Goal: Task Accomplishment & Management: Manage account settings

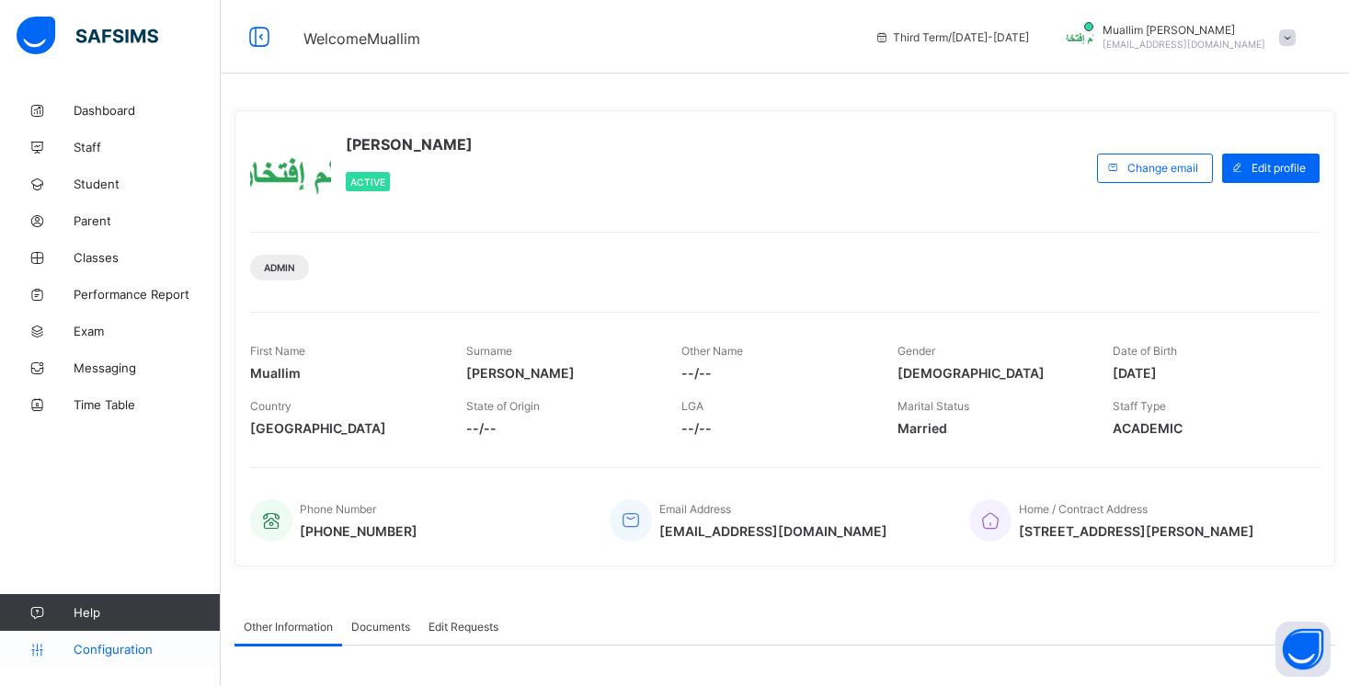
click at [133, 632] on link "Configuration" at bounding box center [110, 649] width 220 height 37
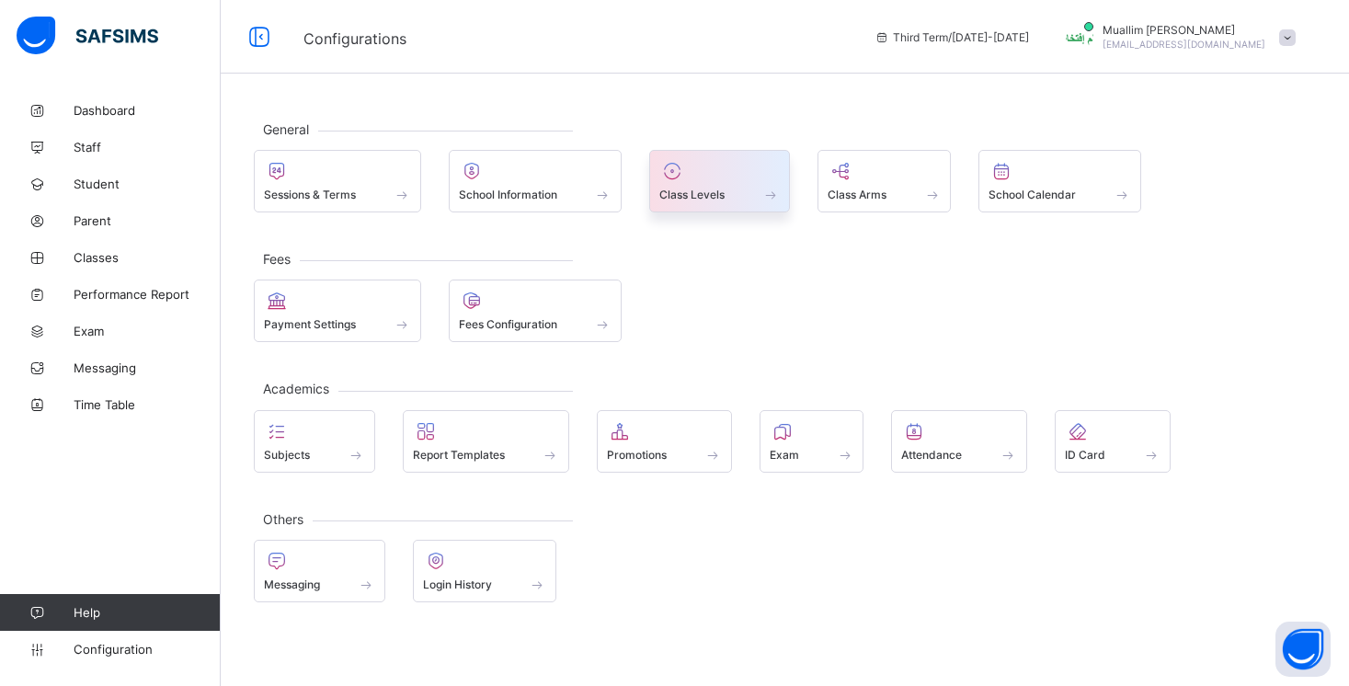
click at [710, 165] on div at bounding box center [719, 171] width 120 height 22
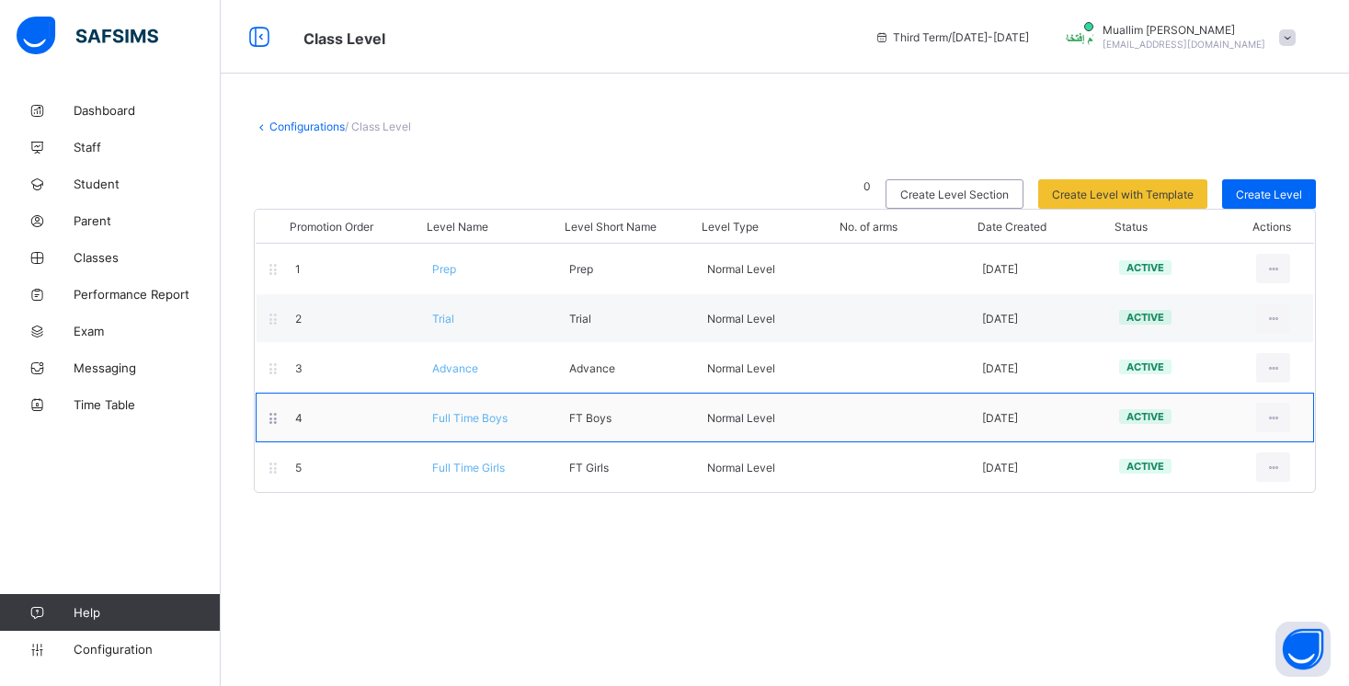
click at [480, 422] on span "Full Time Boys" at bounding box center [469, 418] width 75 height 14
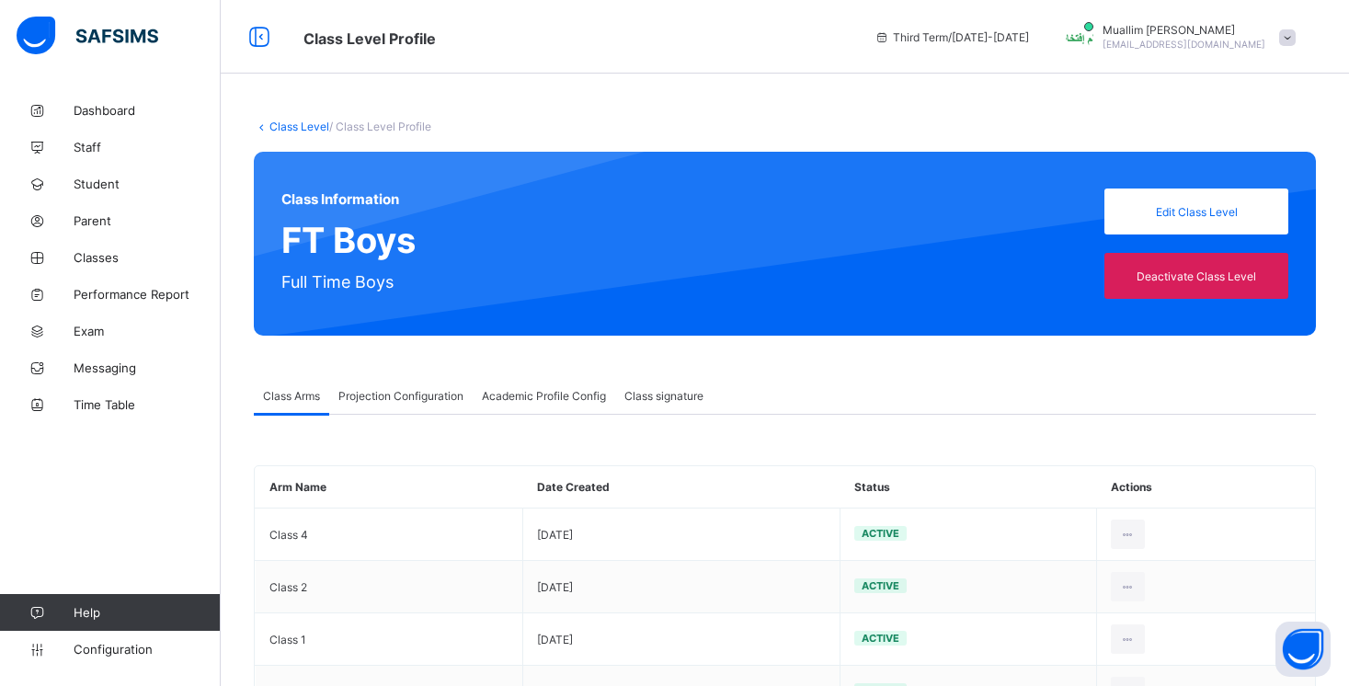
type input "**"
click at [417, 391] on span "Projection Configuration" at bounding box center [400, 396] width 125 height 14
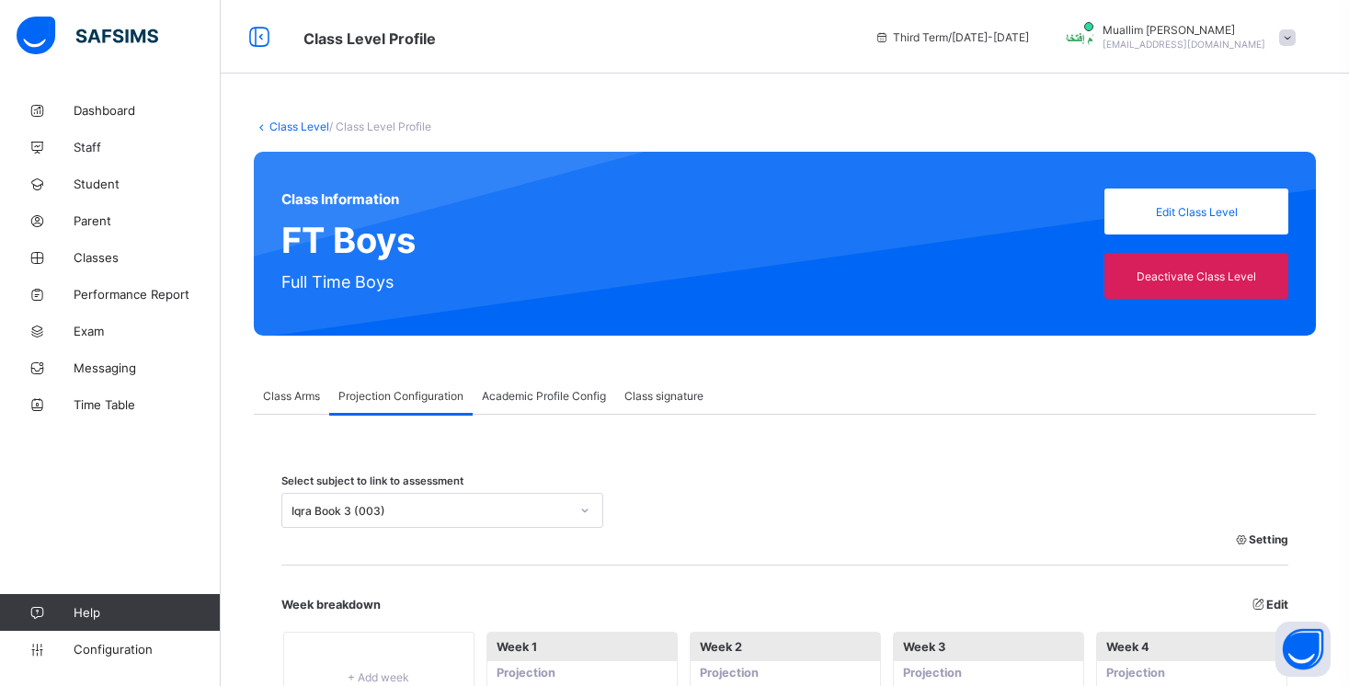
click at [404, 487] on div "Select subject to link to assessment Iqra Book 3 (003) Setting" at bounding box center [784, 522] width 1007 height 86
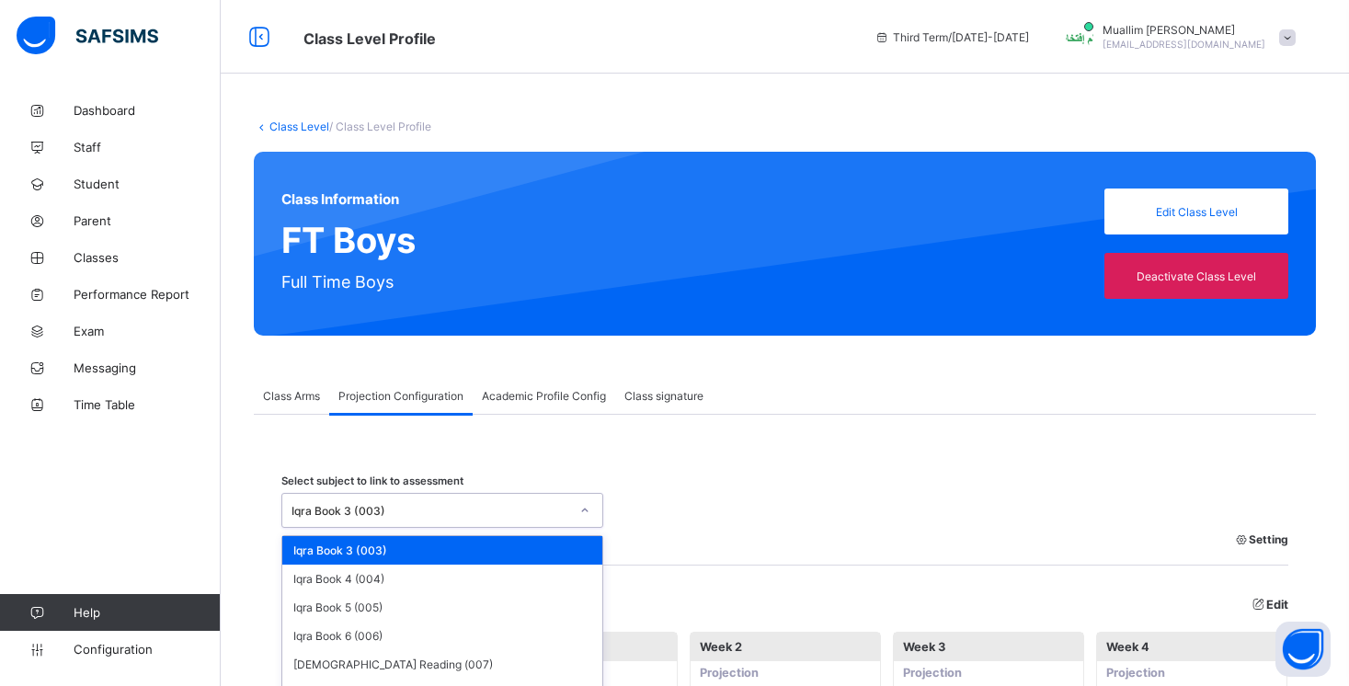
click at [404, 496] on div "Iqra Book 3 (003)" at bounding box center [442, 510] width 322 height 35
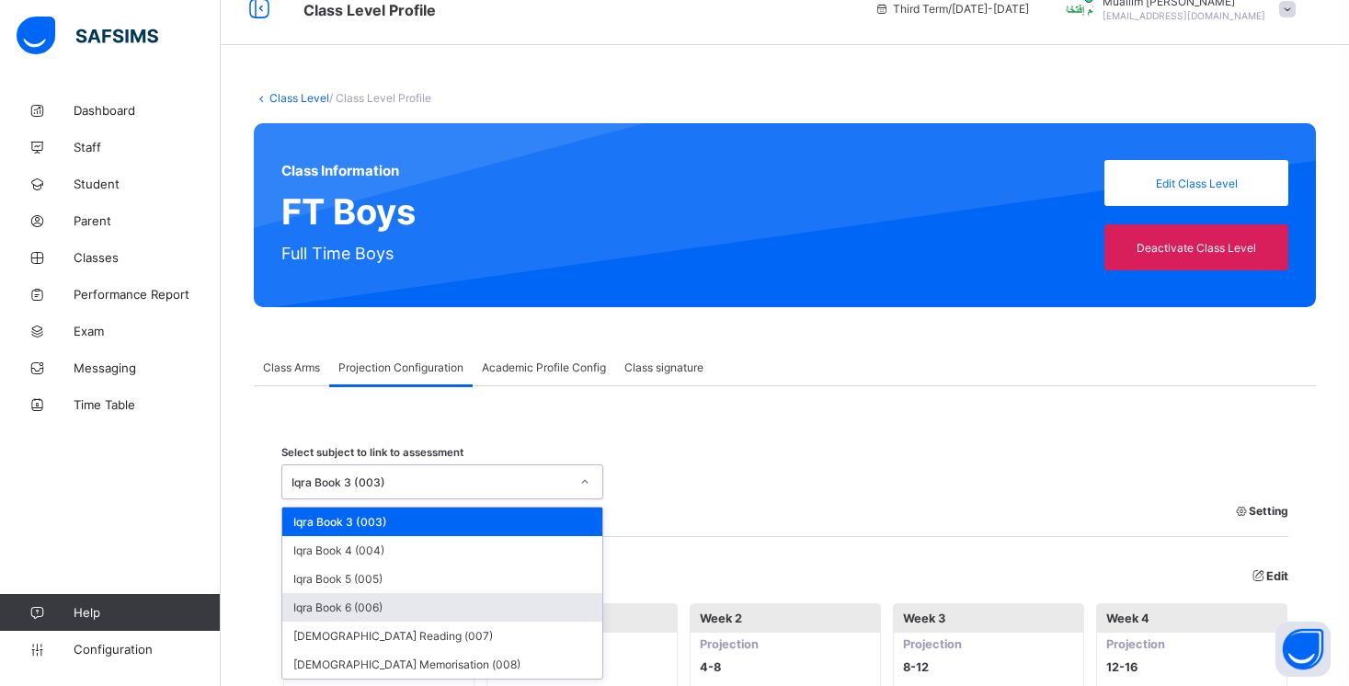
scroll to position [29, 0]
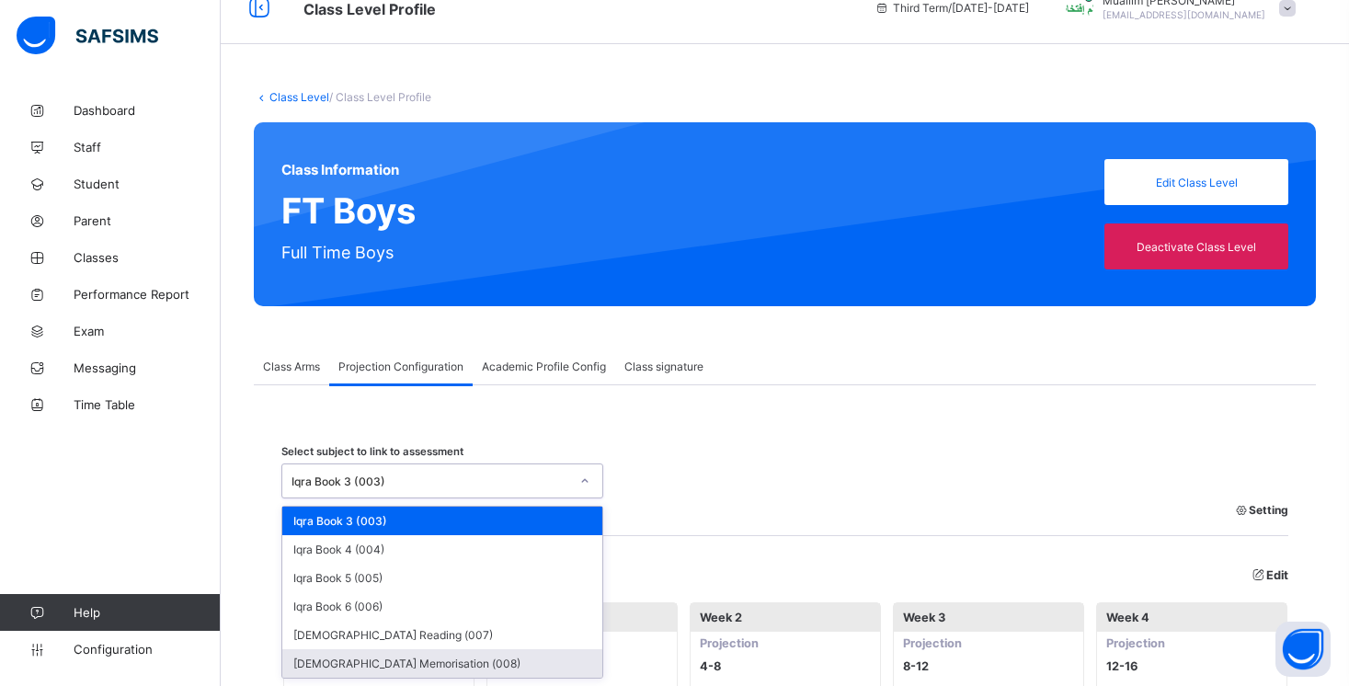
click at [427, 654] on div "[DEMOGRAPHIC_DATA] Memorisation (008)" at bounding box center [442, 663] width 320 height 28
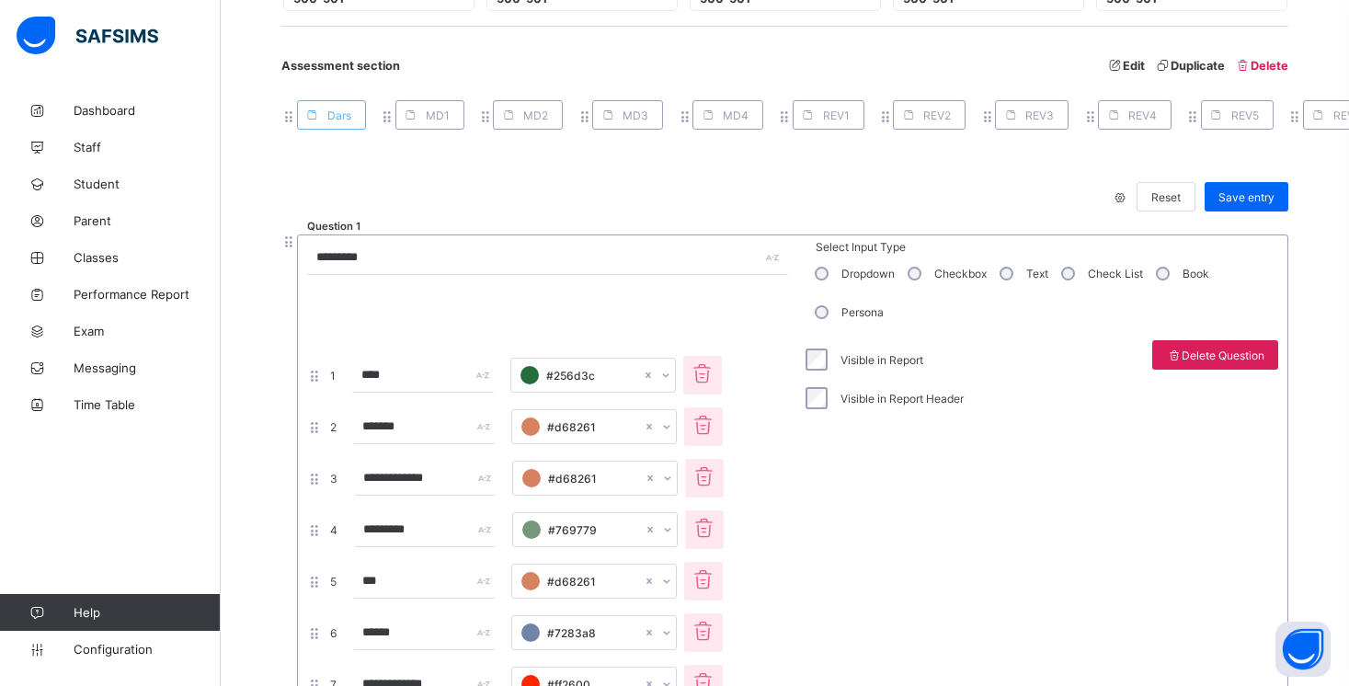
scroll to position [3540, 0]
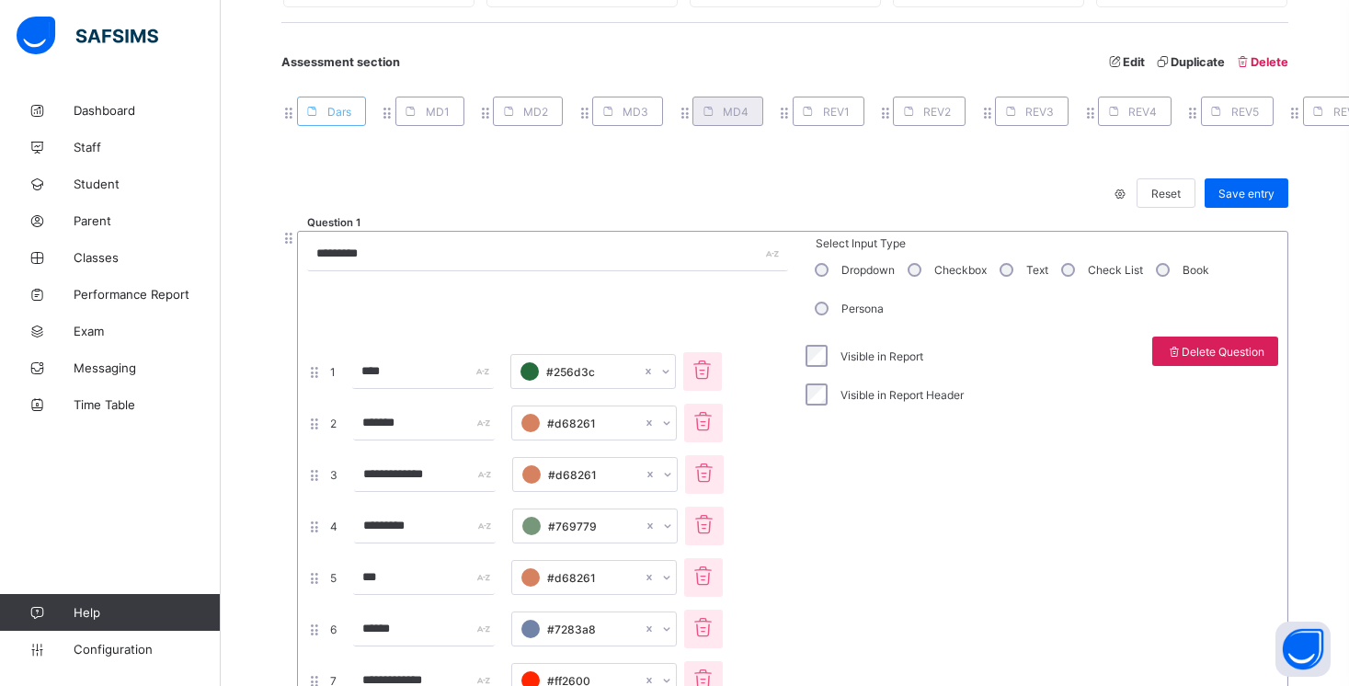
click at [746, 97] on div "MD4" at bounding box center [727, 111] width 71 height 29
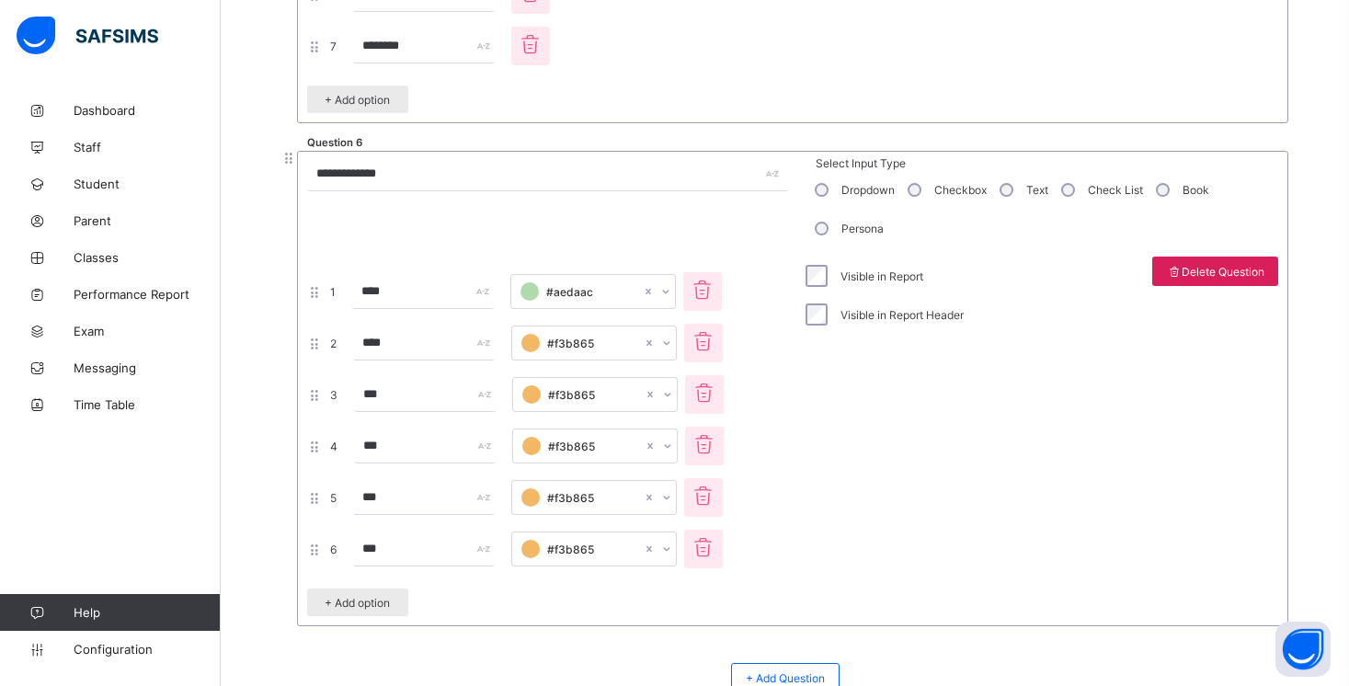
scroll to position [6277, 0]
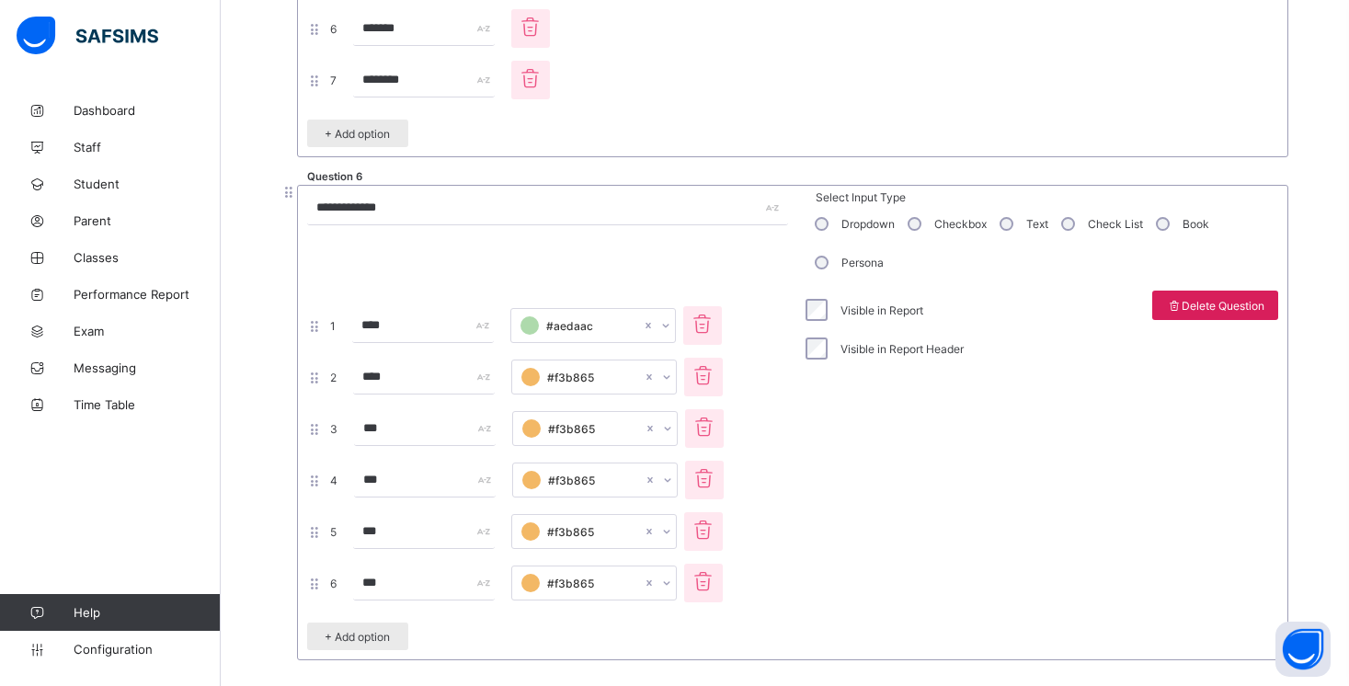
click at [619, 316] on div "#aedaac" at bounding box center [580, 325] width 121 height 18
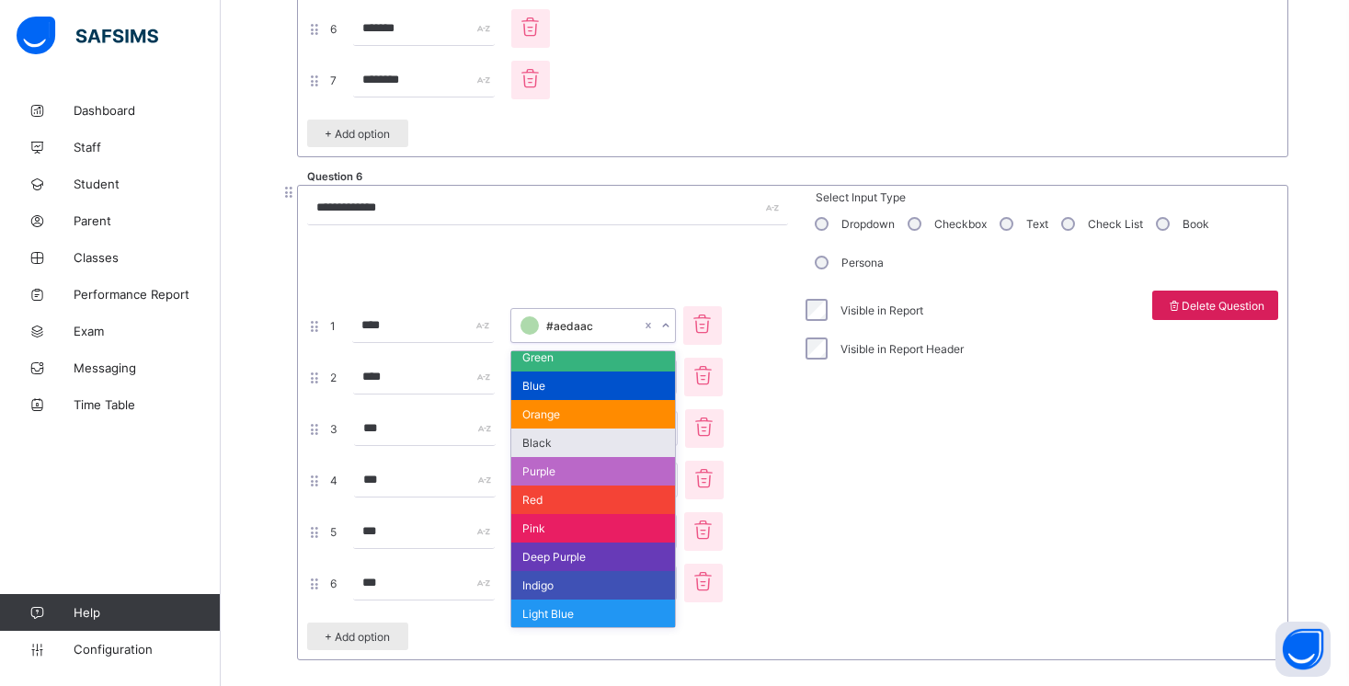
scroll to position [180, 0]
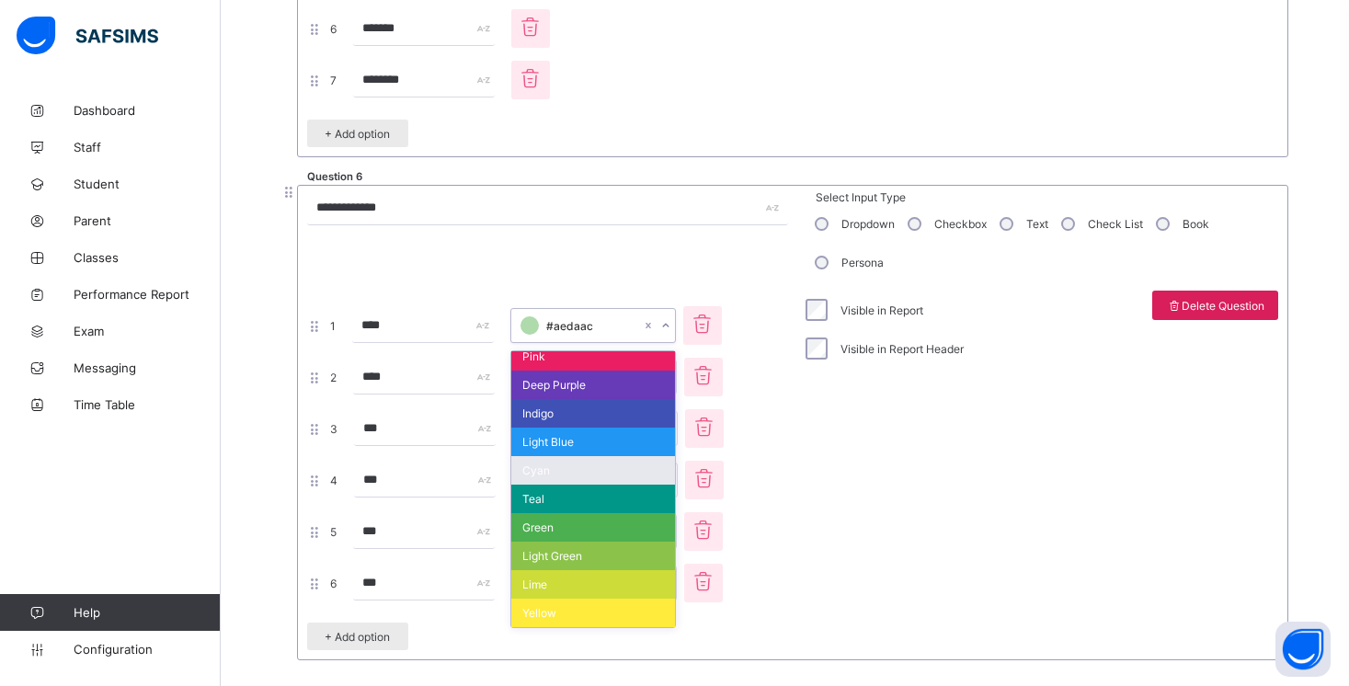
click at [798, 464] on div "Visible in Report Visible in Report Header" at bounding box center [882, 473] width 171 height 364
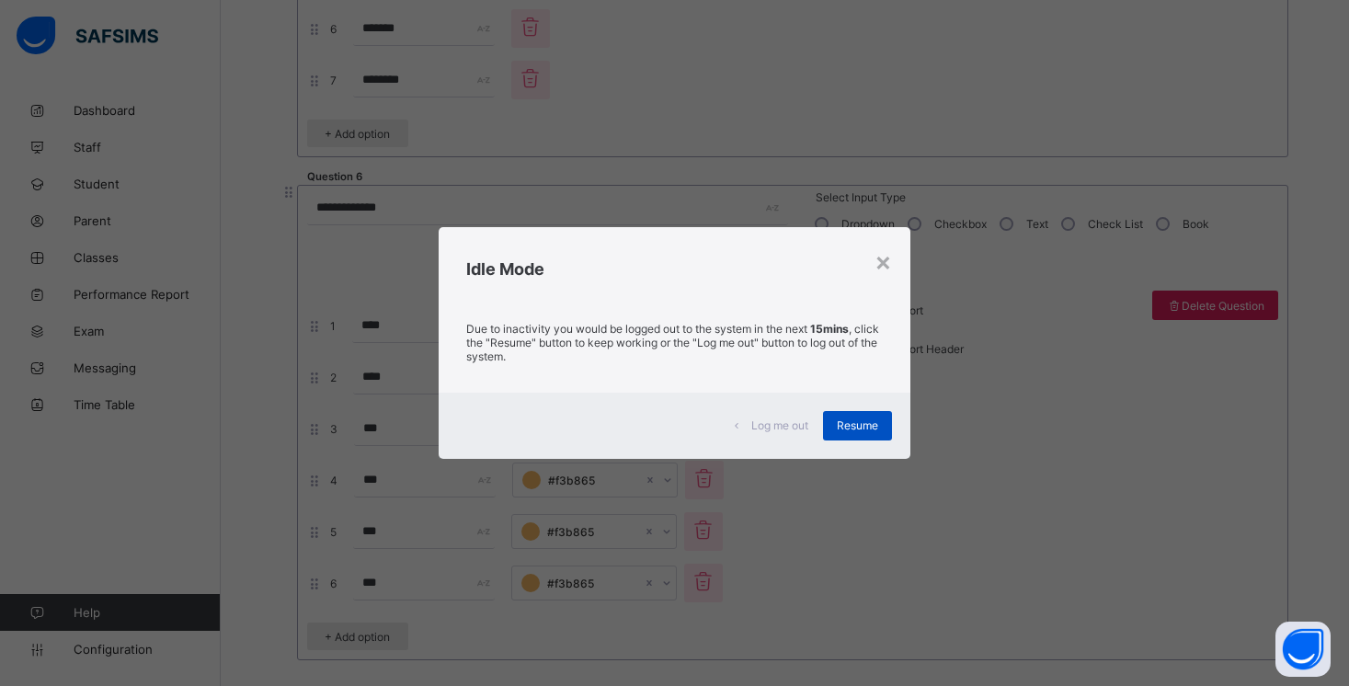
click at [848, 424] on span "Resume" at bounding box center [857, 425] width 41 height 14
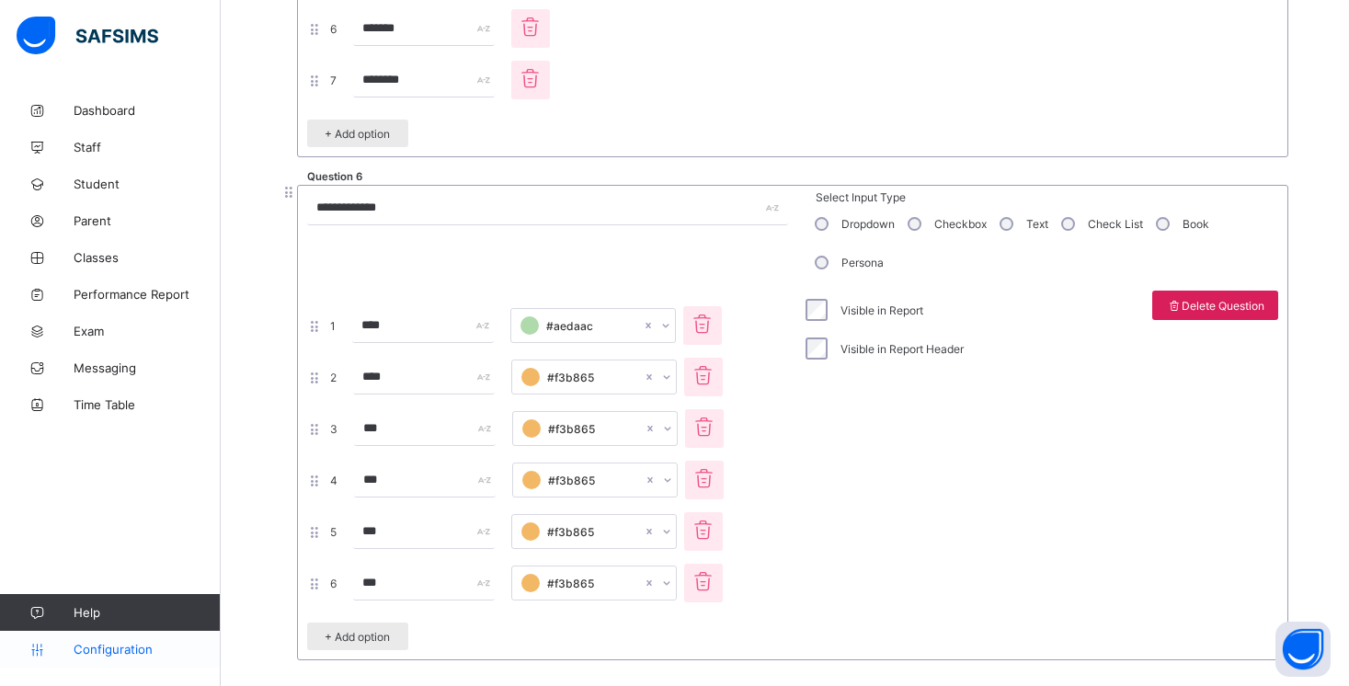
click at [117, 648] on span "Configuration" at bounding box center [147, 649] width 146 height 15
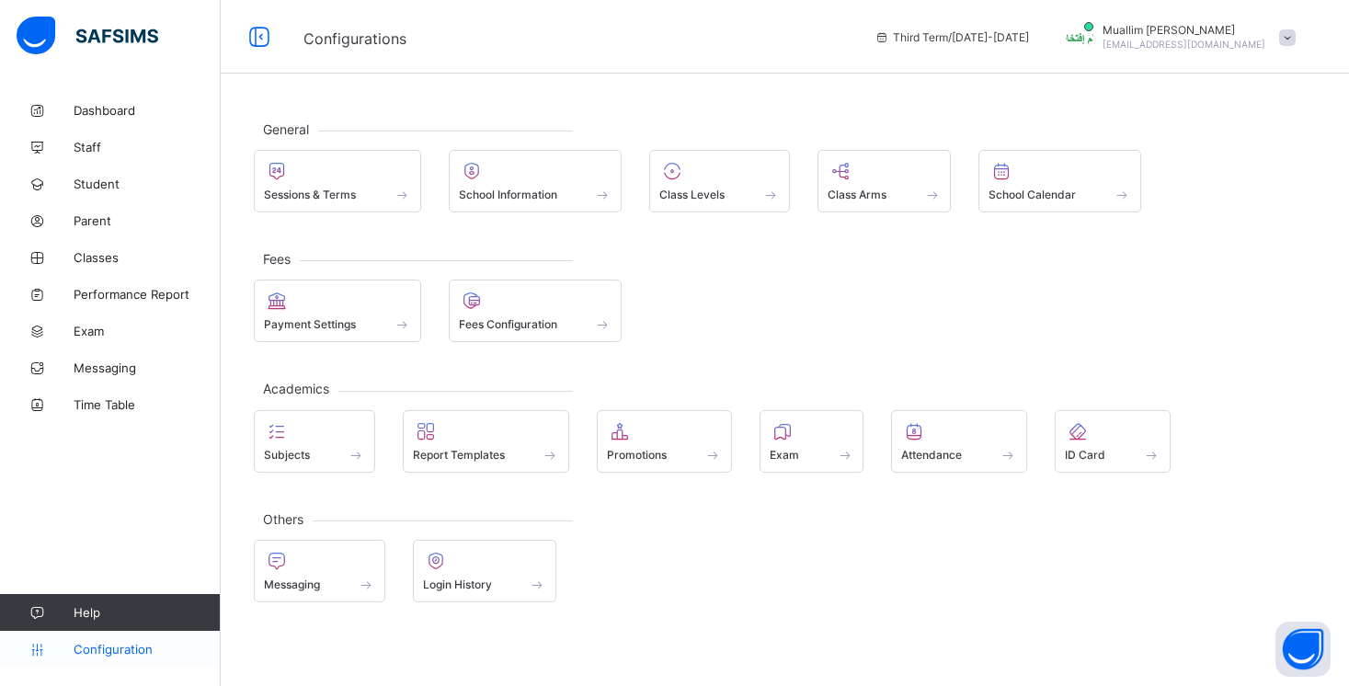
click at [130, 666] on link "Configuration" at bounding box center [110, 649] width 220 height 37
click at [145, 648] on span "Configuration" at bounding box center [147, 649] width 146 height 15
click at [115, 656] on link "Configuration" at bounding box center [110, 649] width 220 height 37
click at [121, 649] on span "Configuration" at bounding box center [147, 649] width 146 height 15
click at [730, 199] on div "Class Levels" at bounding box center [719, 195] width 120 height 16
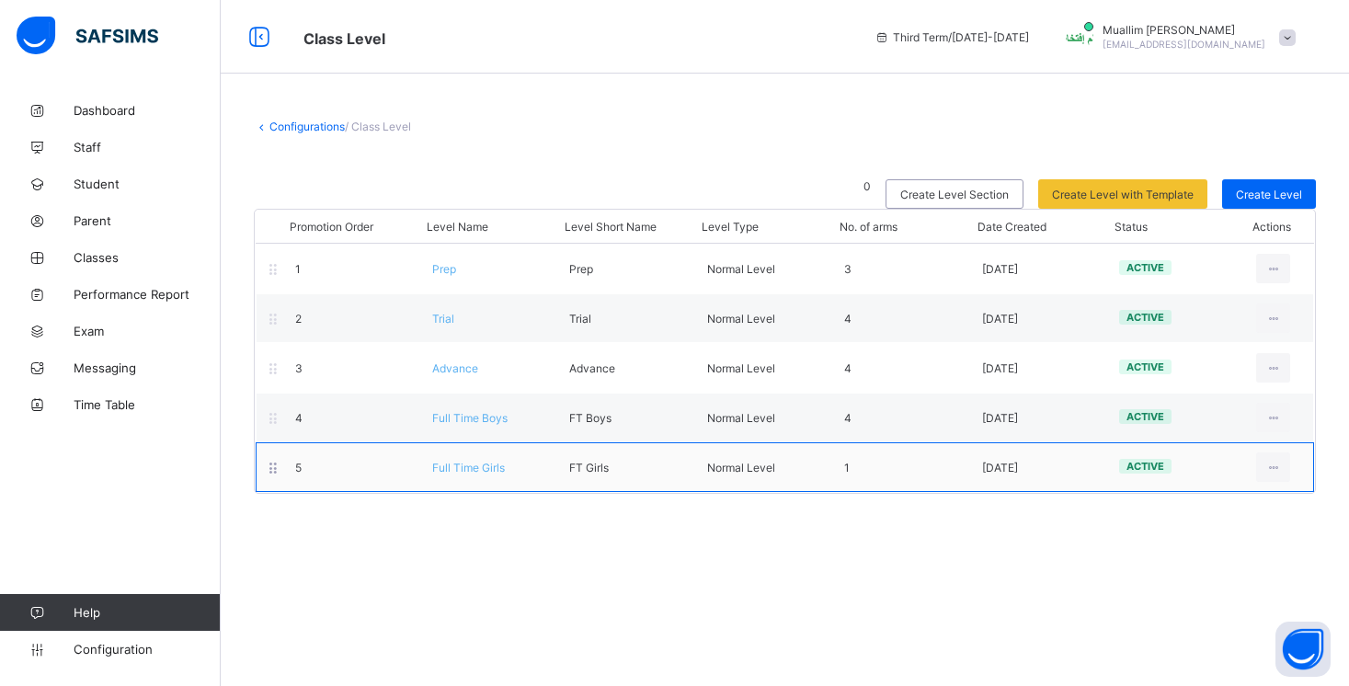
click at [464, 474] on div "5 Full Time Girls FT Girls Normal Level 1 [DATE] active View Class Level Edit C…" at bounding box center [785, 467] width 1058 height 50
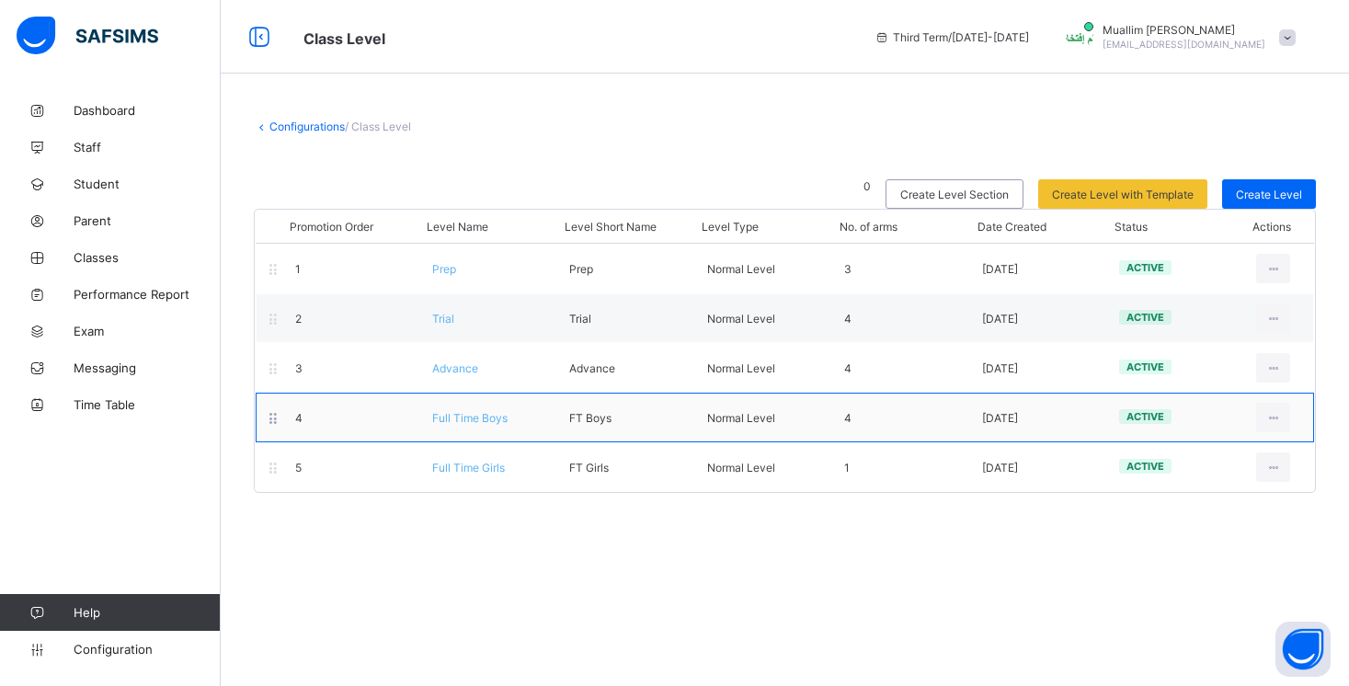
click at [478, 422] on span "Full Time Boys" at bounding box center [469, 418] width 75 height 14
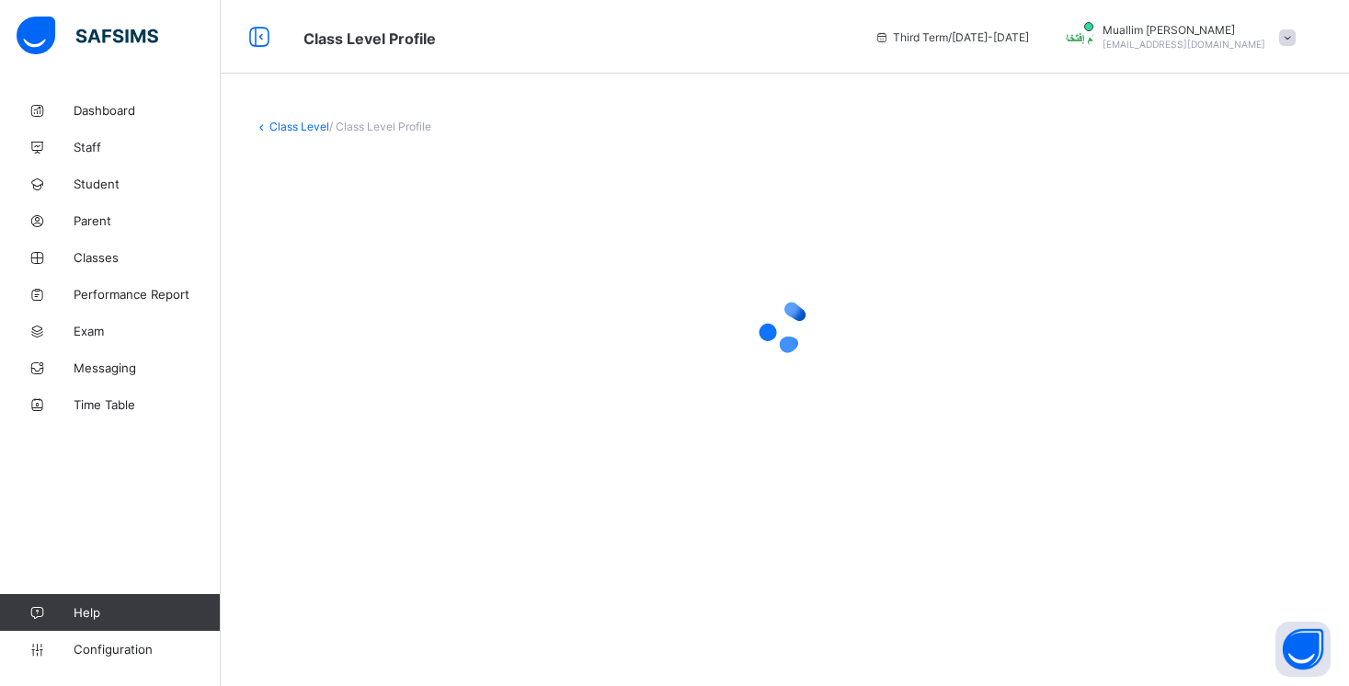
click at [478, 422] on div at bounding box center [785, 326] width 1062 height 349
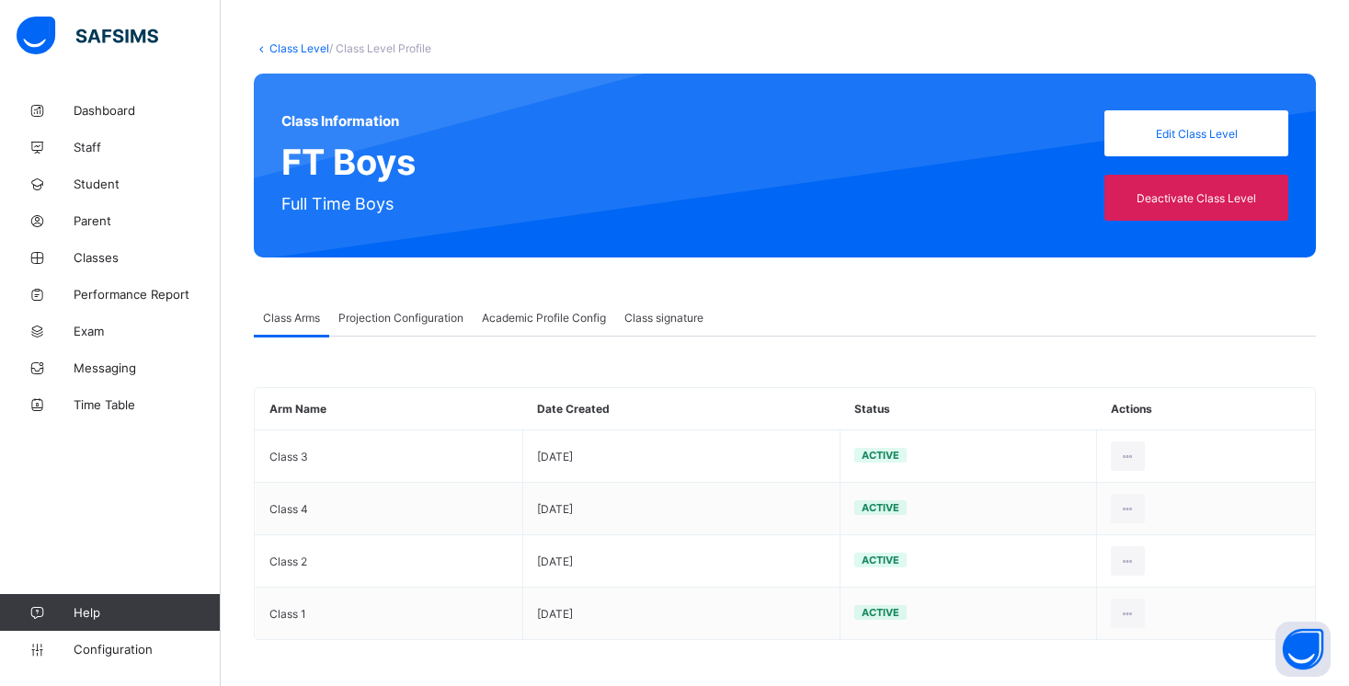
scroll to position [78, 0]
click at [429, 311] on span "Projection Configuration" at bounding box center [400, 318] width 125 height 14
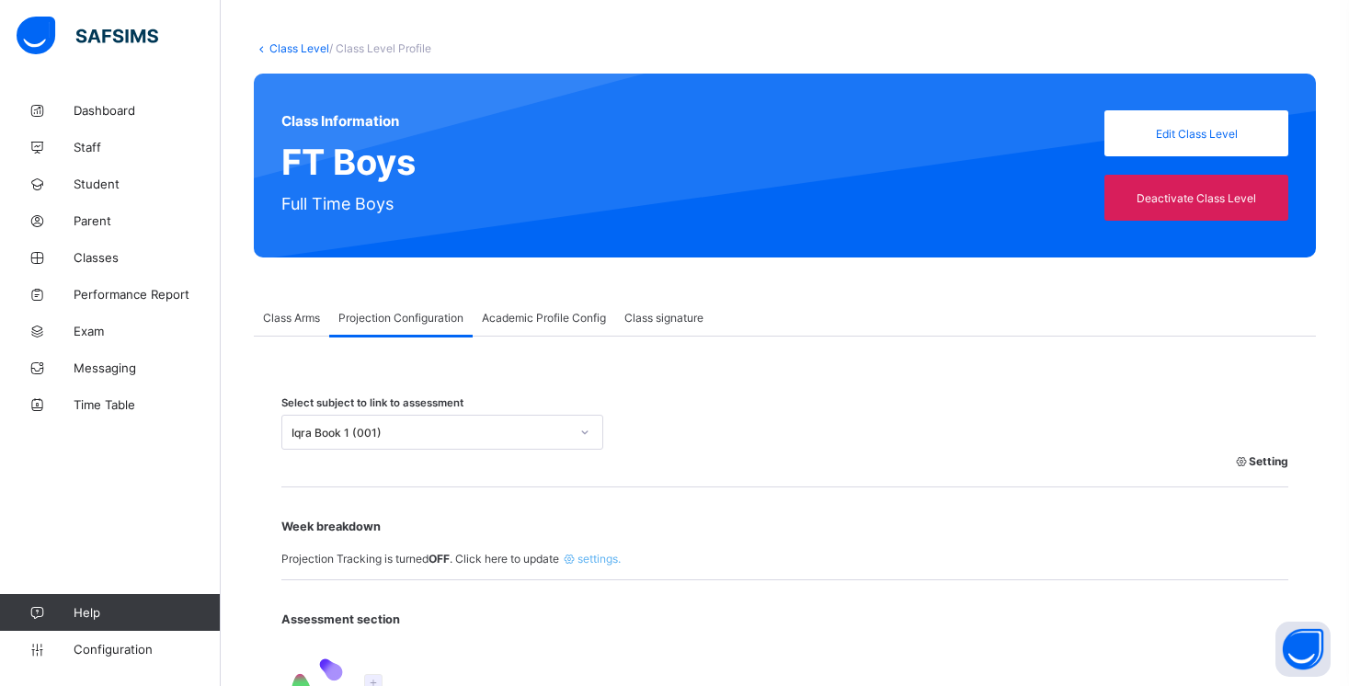
type input "**"
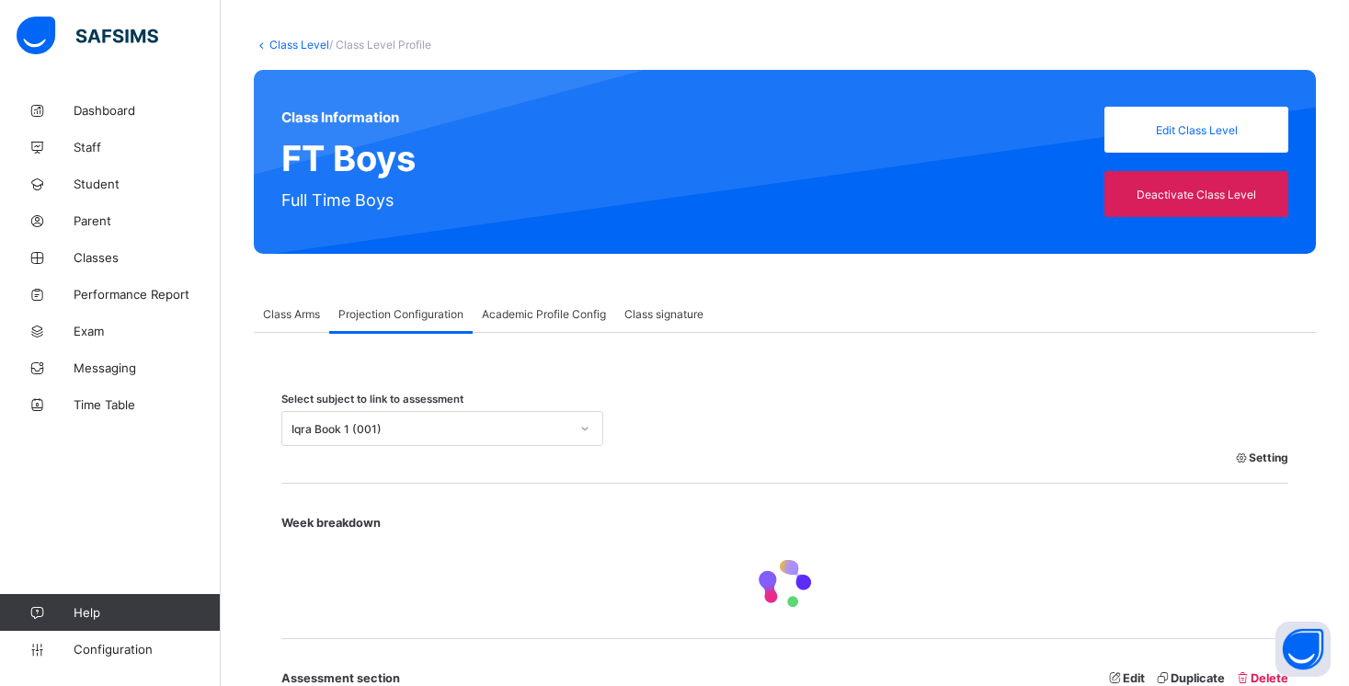
click at [440, 424] on div "Iqra Book 1 (001)" at bounding box center [424, 429] width 285 height 26
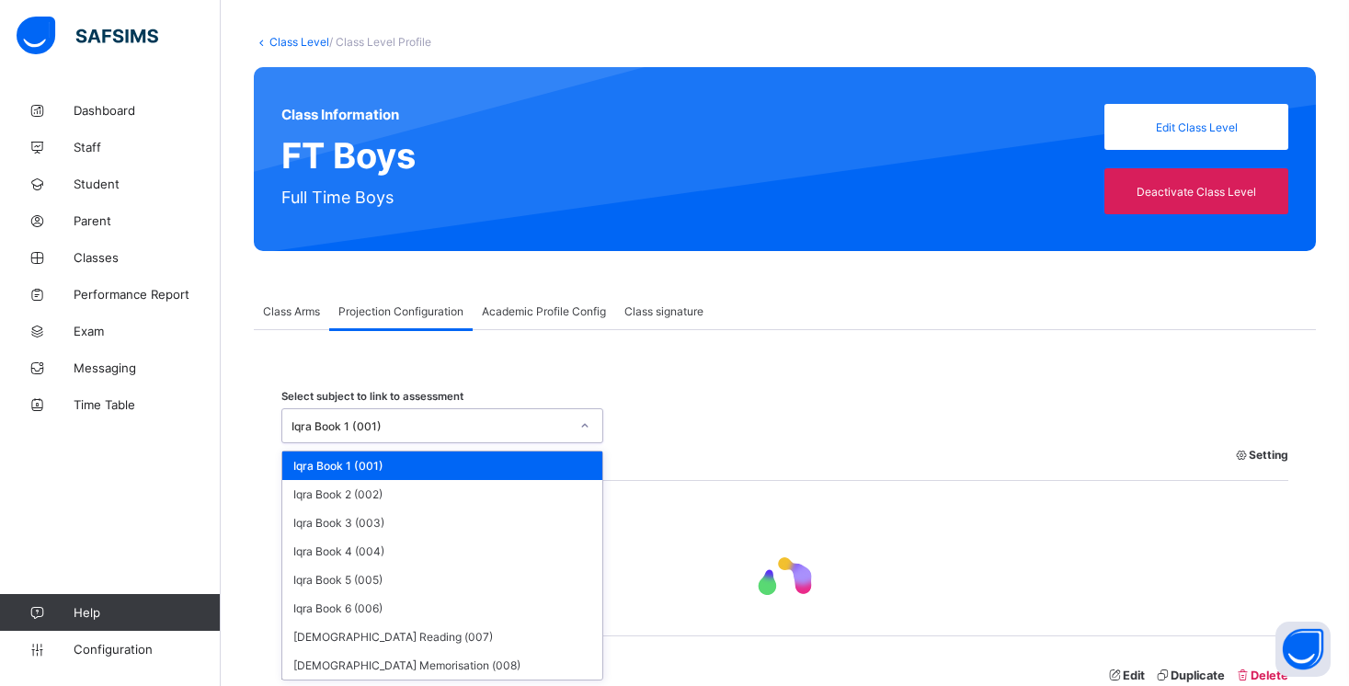
scroll to position [86, 0]
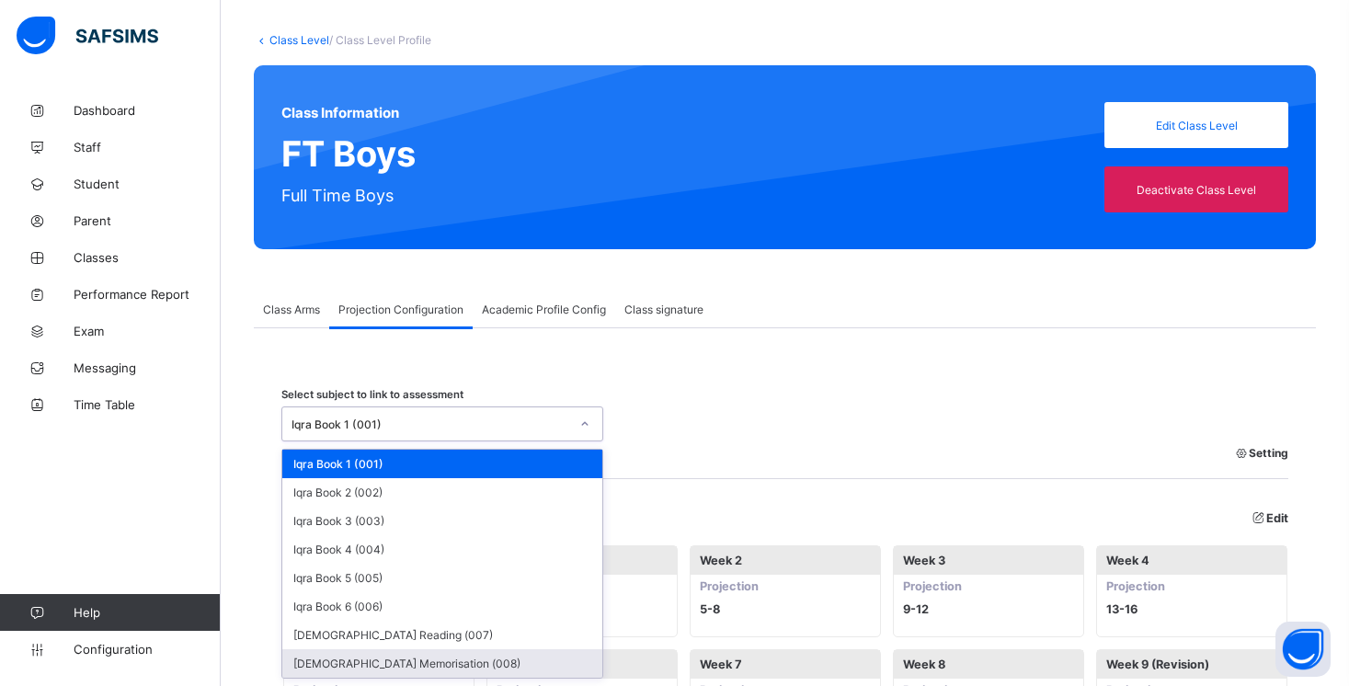
click at [396, 656] on div "[DEMOGRAPHIC_DATA] Memorisation (008)" at bounding box center [442, 663] width 320 height 28
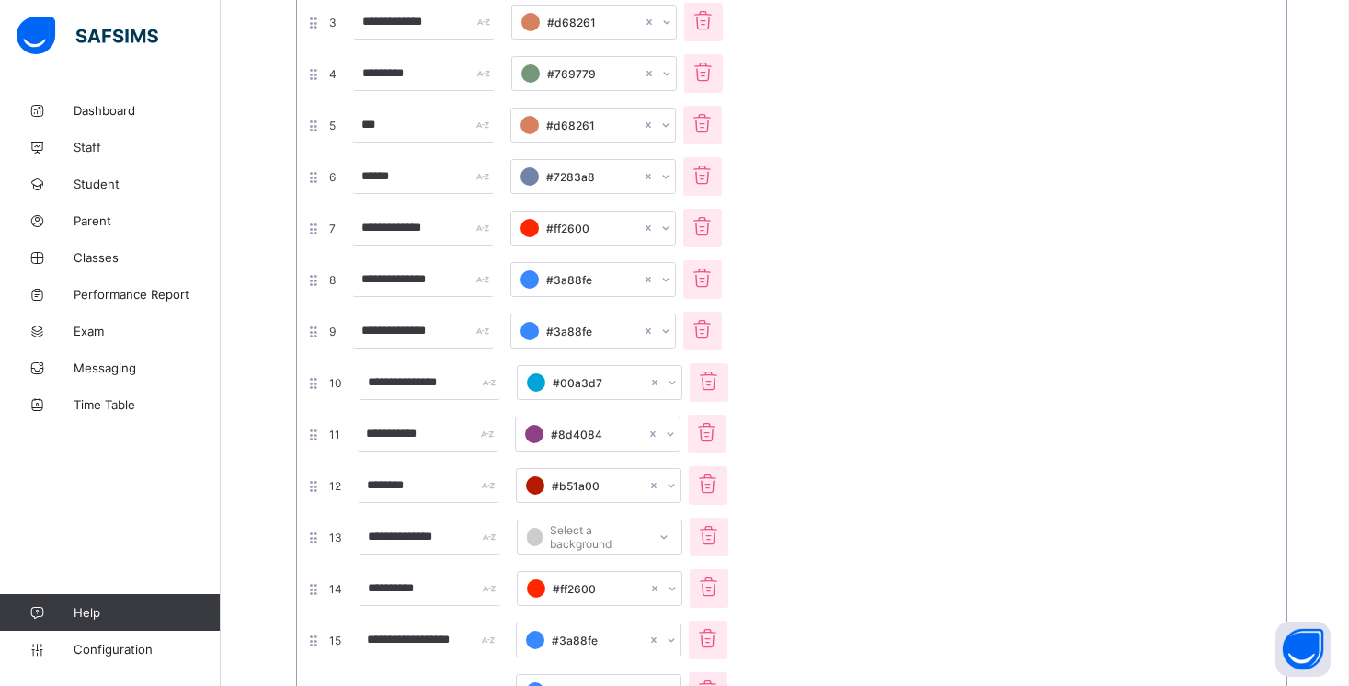
scroll to position [167, 1]
